Goal: Information Seeking & Learning: Check status

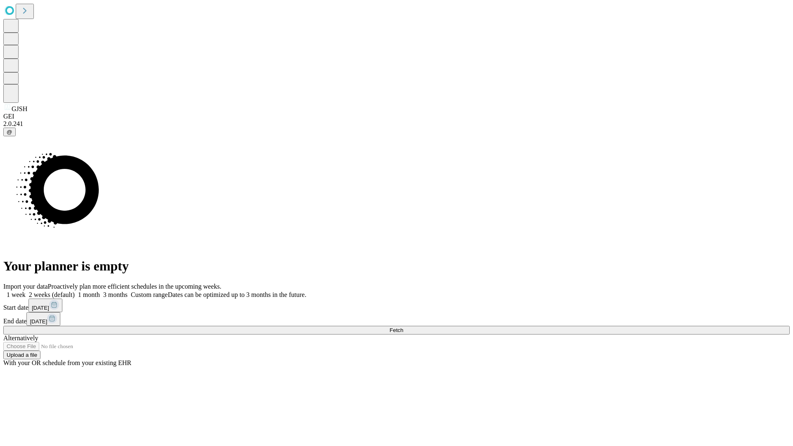
click at [403, 327] on span "Fetch" at bounding box center [396, 330] width 14 height 6
